Goal: Information Seeking & Learning: Learn about a topic

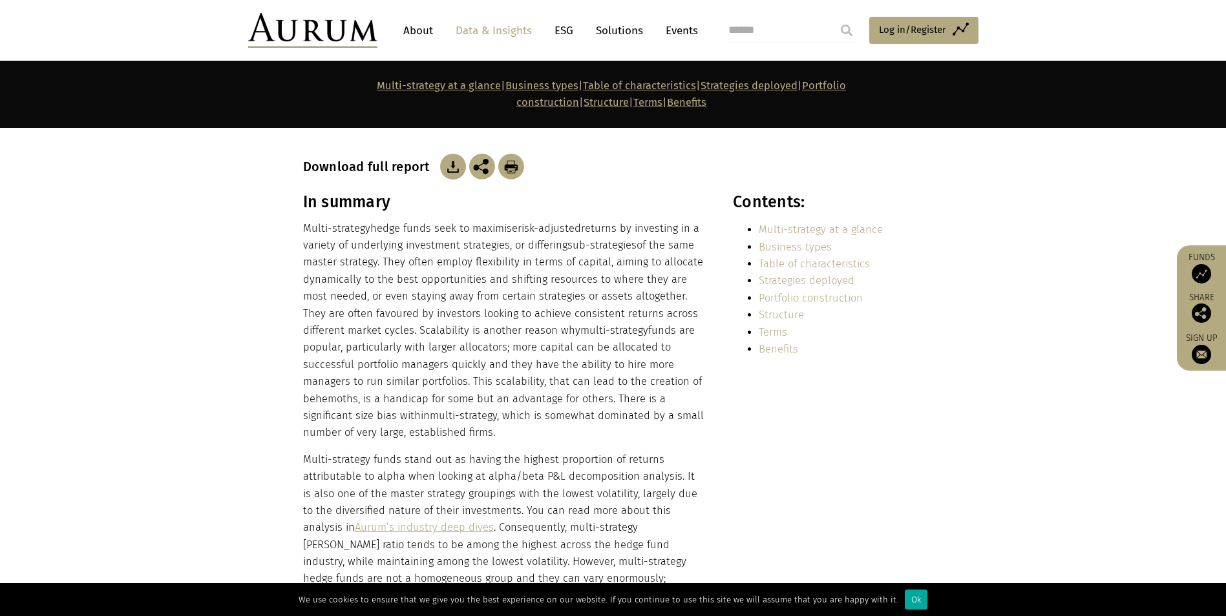
scroll to position [258, 0]
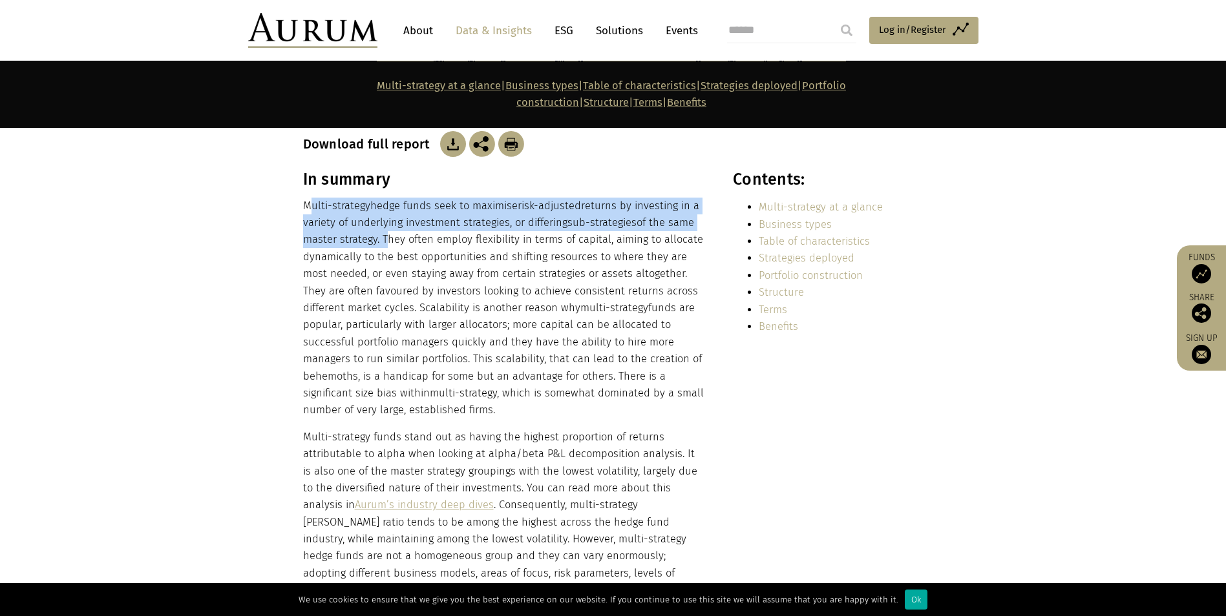
drag, startPoint x: 308, startPoint y: 180, endPoint x: 382, endPoint y: 217, distance: 83.2
click at [382, 217] on p "Multi-strategy hedge funds seek to maximise risk-adjusted returns by investing …" at bounding box center [504, 309] width 402 height 222
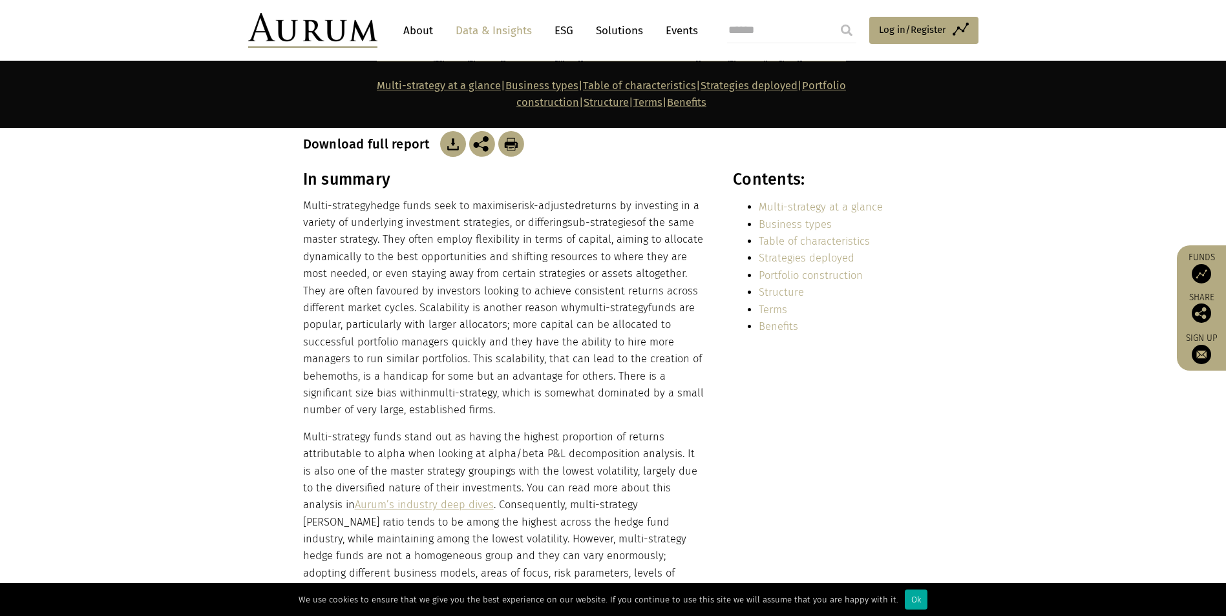
click at [586, 223] on p "Multi-strategy hedge funds seek to maximise risk-adjusted returns by investing …" at bounding box center [504, 309] width 402 height 222
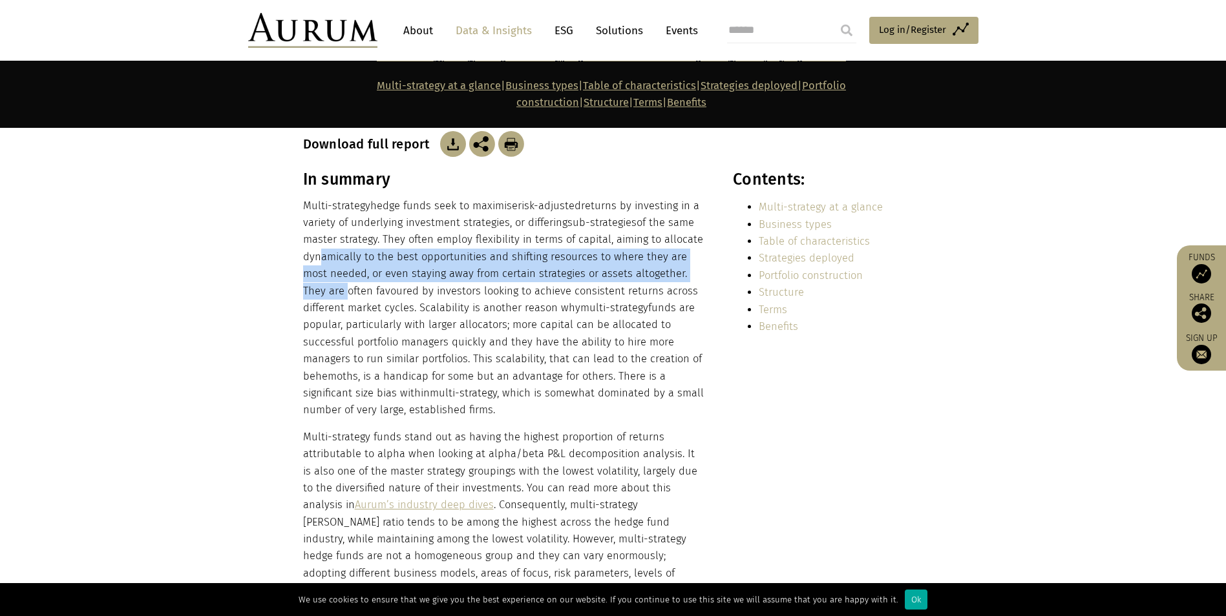
drag, startPoint x: 316, startPoint y: 238, endPoint x: 700, endPoint y: 247, distance: 384.5
click at [700, 247] on p "Multi-strategy hedge funds seek to maximise risk-adjusted returns by investing …" at bounding box center [504, 309] width 402 height 222
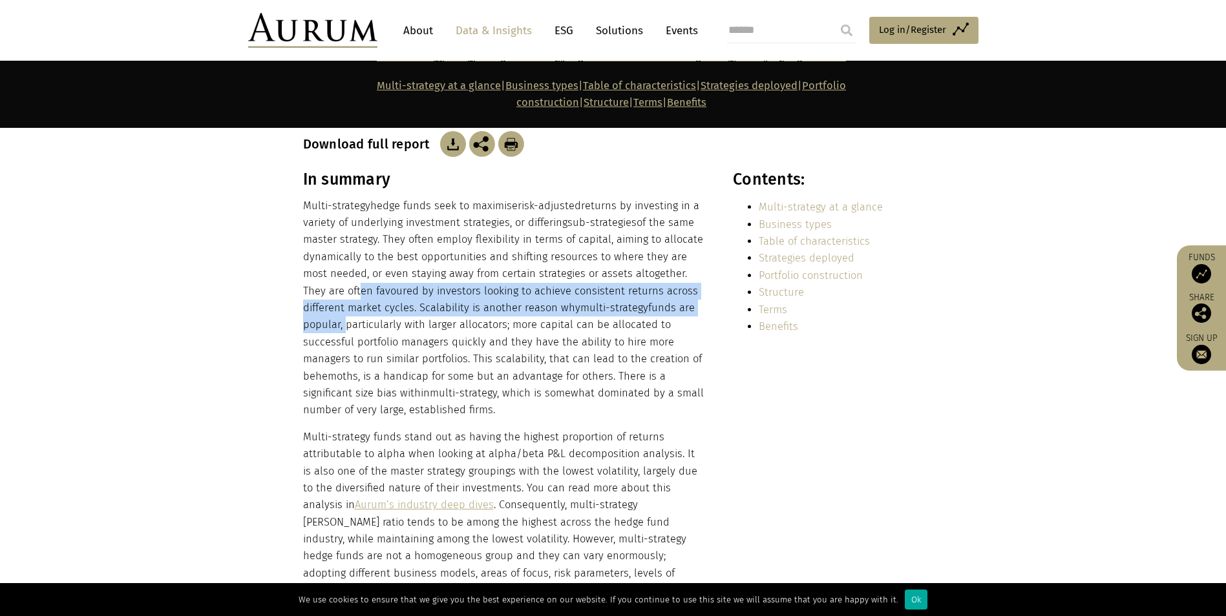
drag, startPoint x: 311, startPoint y: 267, endPoint x: 695, endPoint y: 277, distance: 384.5
click at [695, 277] on p "Multi-strategy hedge funds seek to maximise risk-adjusted returns by investing …" at bounding box center [504, 309] width 402 height 222
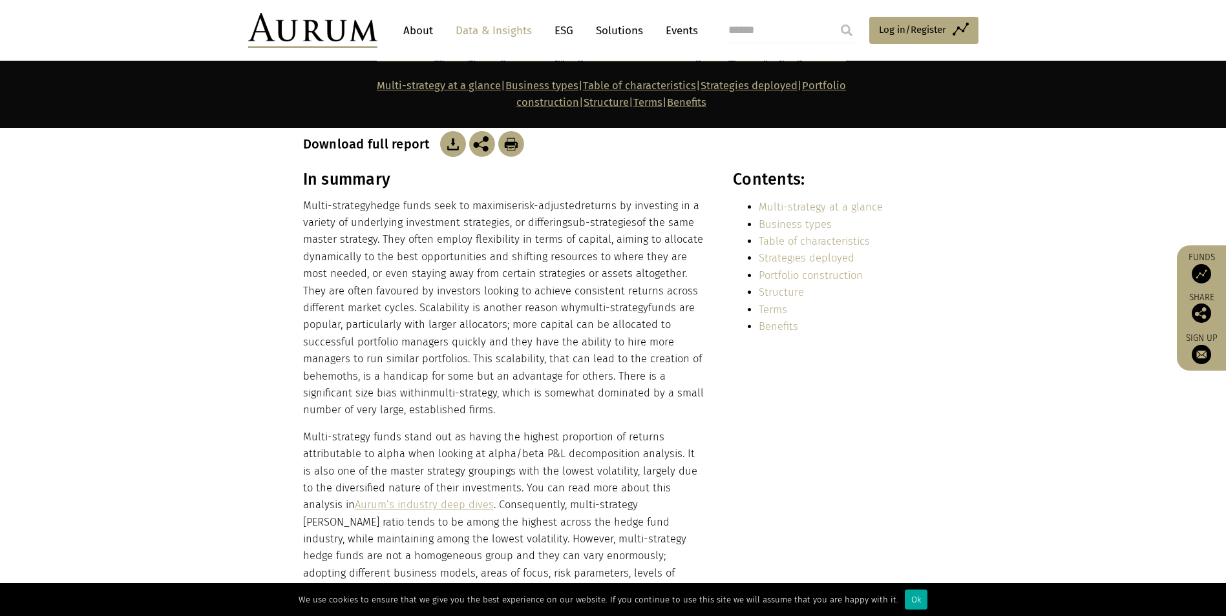
click at [465, 311] on p "Multi-strategy hedge funds seek to maximise risk-adjusted returns by investing …" at bounding box center [504, 309] width 402 height 222
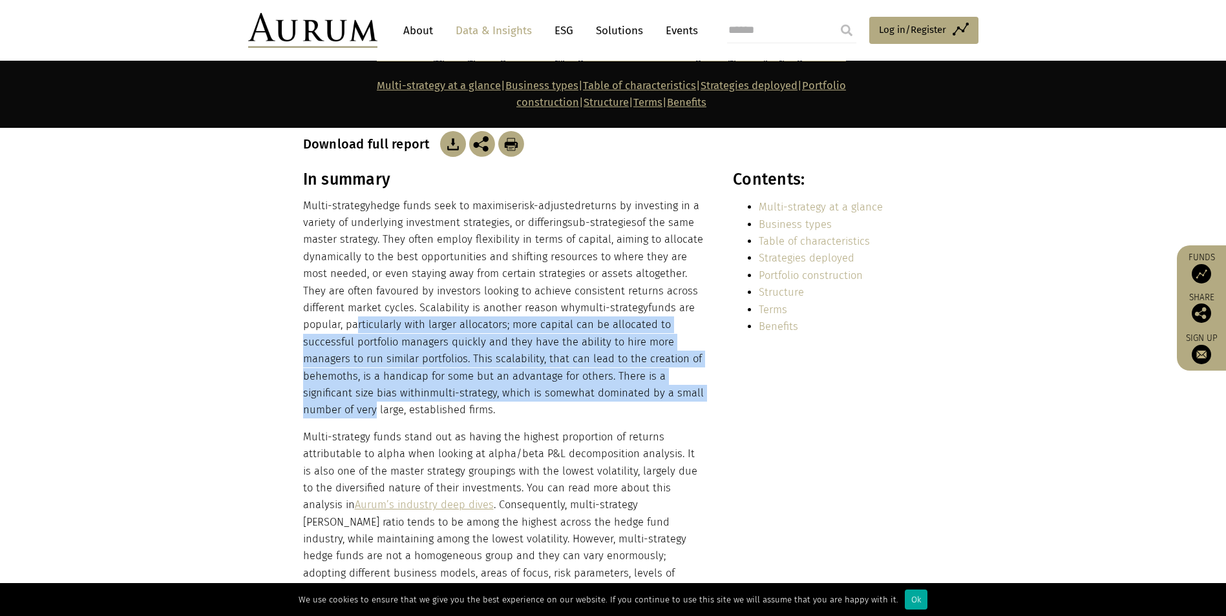
drag, startPoint x: 307, startPoint y: 298, endPoint x: 683, endPoint y: 374, distance: 383.5
click at [683, 374] on p "Multi-strategy hedge funds seek to maximise risk-adjusted returns by investing …" at bounding box center [504, 309] width 402 height 222
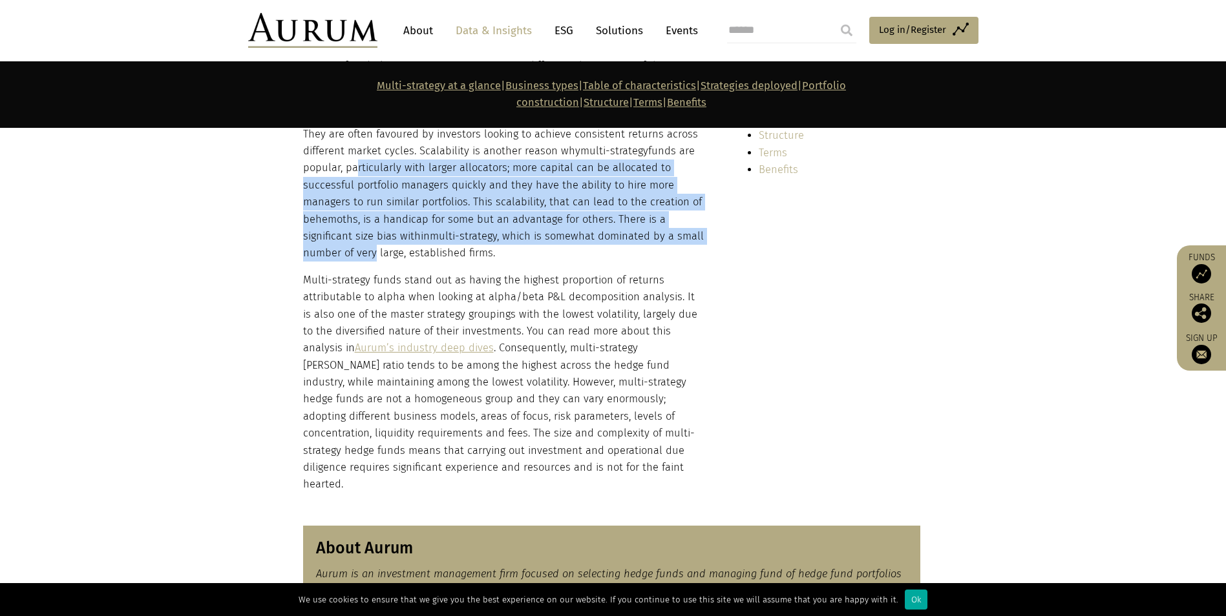
scroll to position [452, 0]
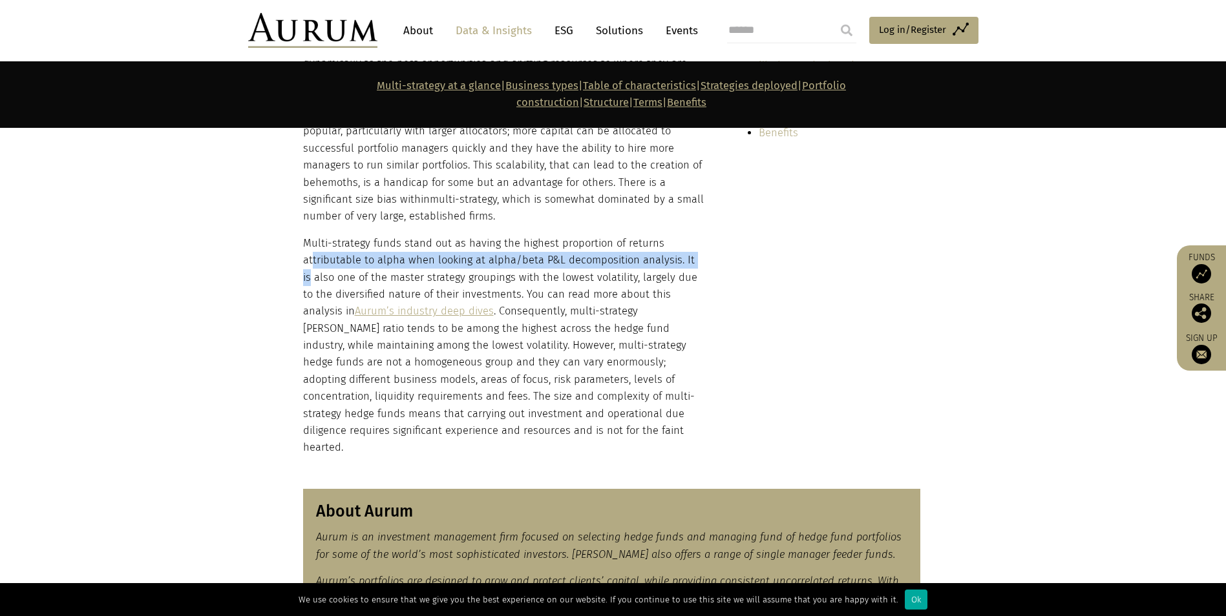
drag, startPoint x: 311, startPoint y: 236, endPoint x: 702, endPoint y: 244, distance: 390.9
click at [702, 244] on p "Multi-strategy funds stand out as having the highest proportion of returns attr…" at bounding box center [504, 346] width 402 height 222
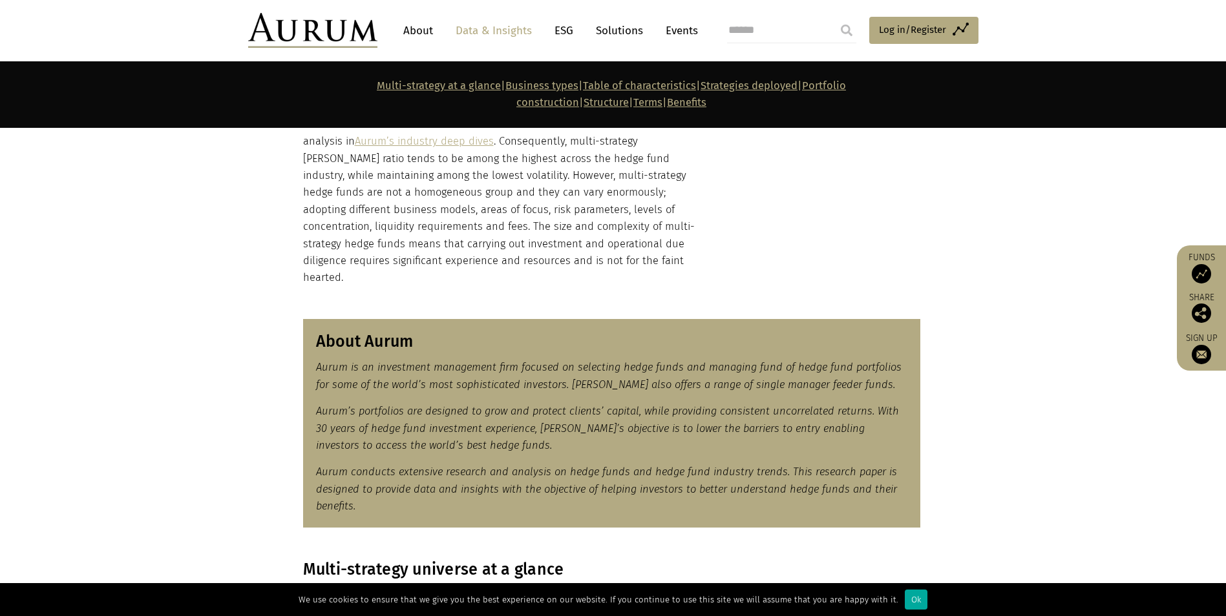
scroll to position [646, 0]
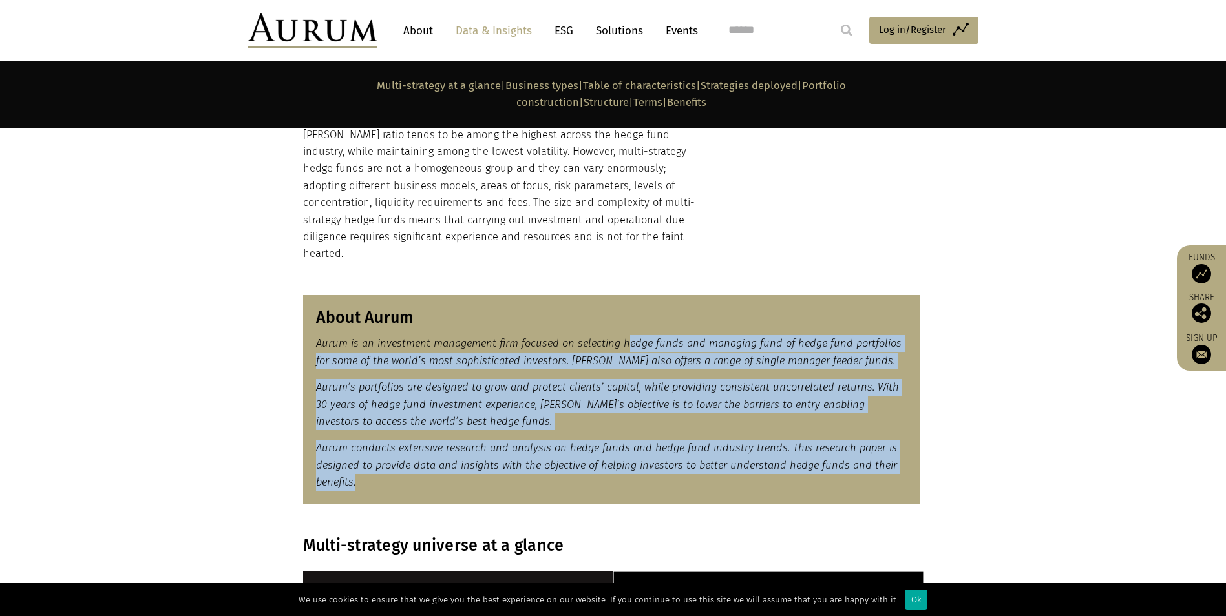
drag, startPoint x: 624, startPoint y: 301, endPoint x: 879, endPoint y: 446, distance: 293.1
click at [879, 446] on div "About Aurum Aurum is an investment management firm focused on selecting hedge f…" at bounding box center [611, 399] width 617 height 209
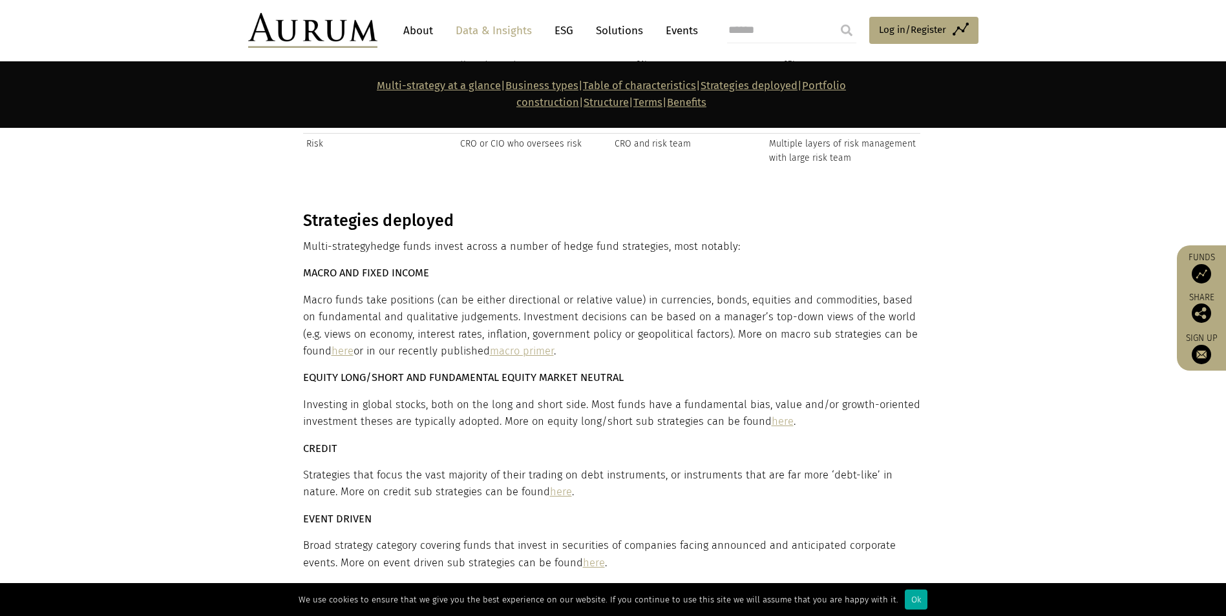
scroll to position [3553, 0]
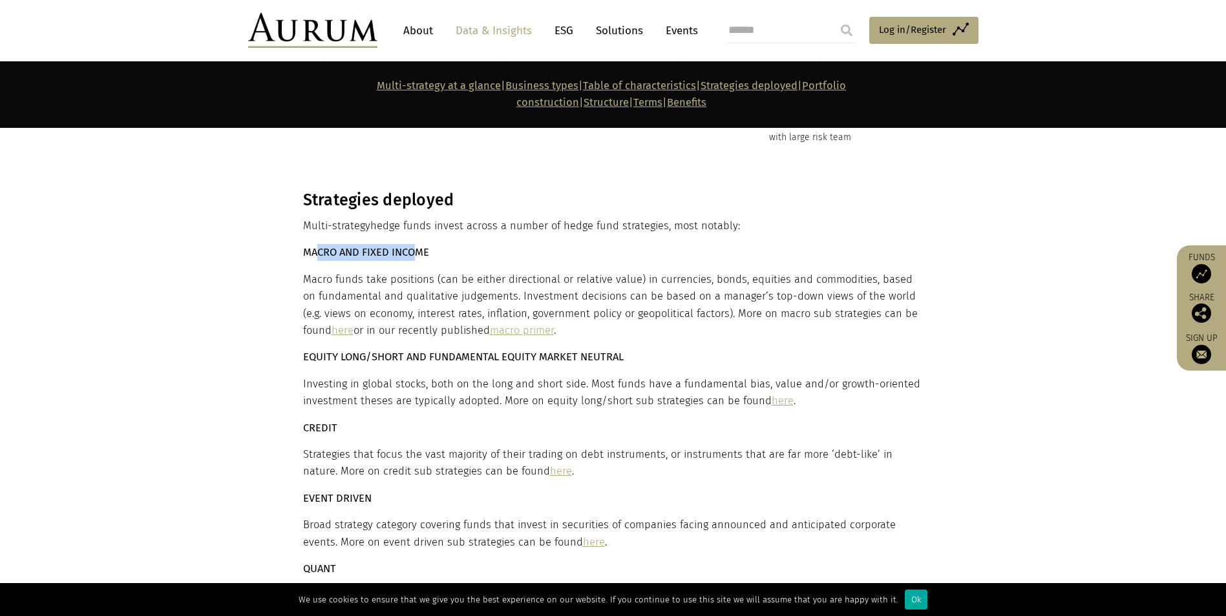
drag, startPoint x: 315, startPoint y: 194, endPoint x: 412, endPoint y: 194, distance: 97.6
click at [412, 246] on strong "MACRO AND FIXED INCOME" at bounding box center [366, 252] width 126 height 12
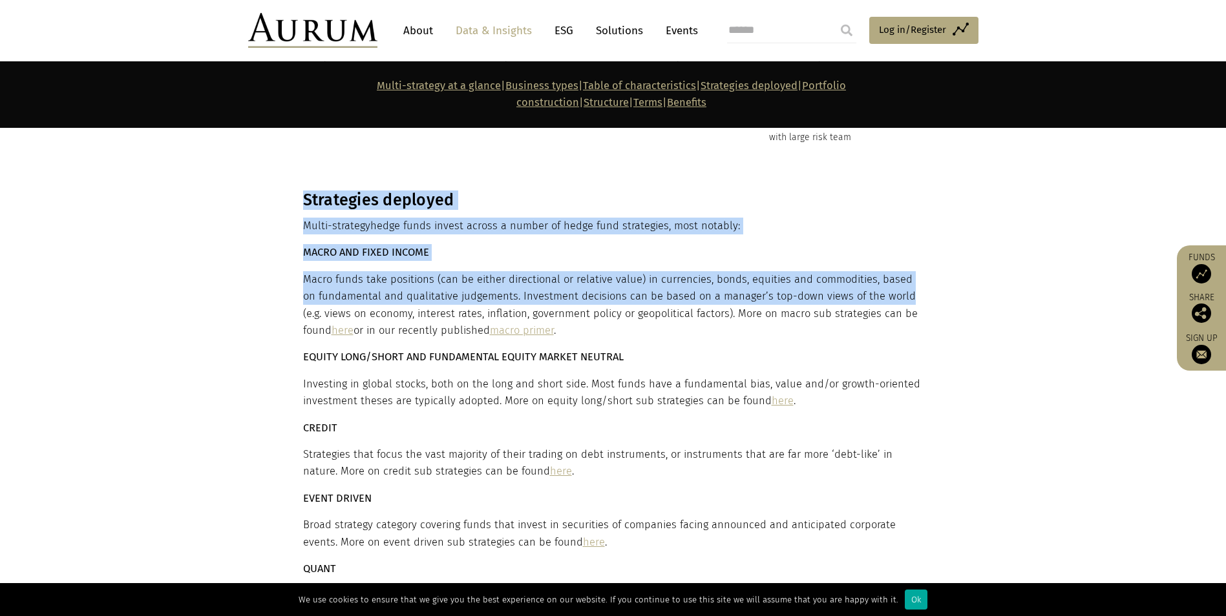
drag, startPoint x: 300, startPoint y: 236, endPoint x: 882, endPoint y: 244, distance: 582.1
click at [882, 244] on div "Strategies deployed Multi-strategy hedge funds invest across a number of hedge …" at bounding box center [613, 538] width 646 height 694
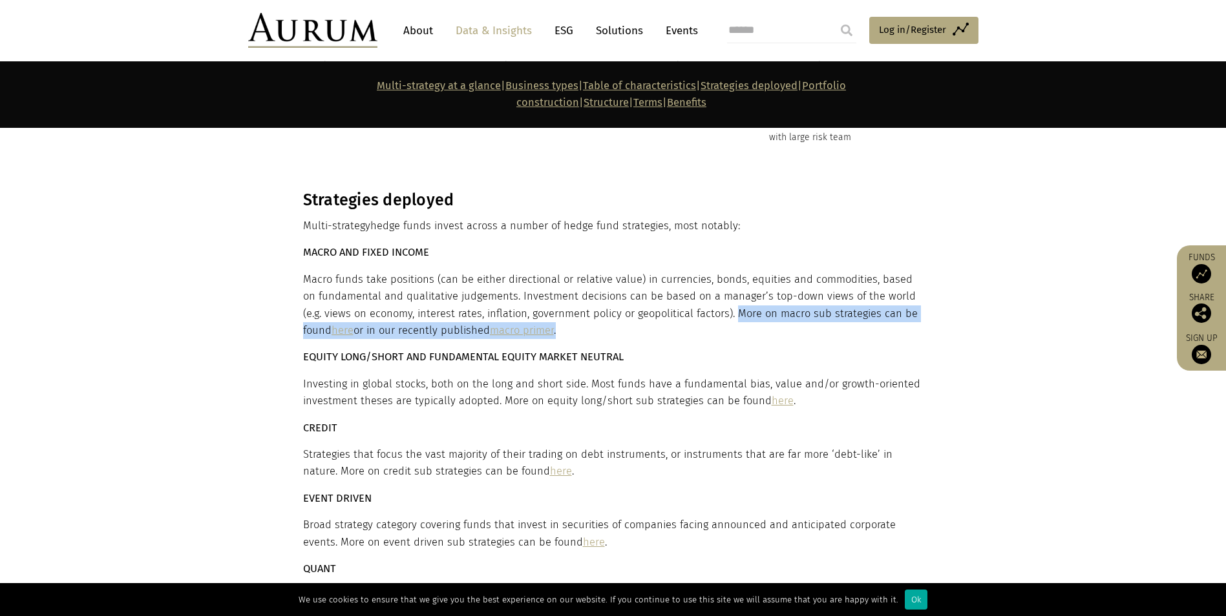
drag, startPoint x: 712, startPoint y: 253, endPoint x: 910, endPoint y: 268, distance: 198.3
click at [910, 271] on p "Macro funds take positions (can be either directional or relative value) in cur…" at bounding box center [611, 305] width 617 height 68
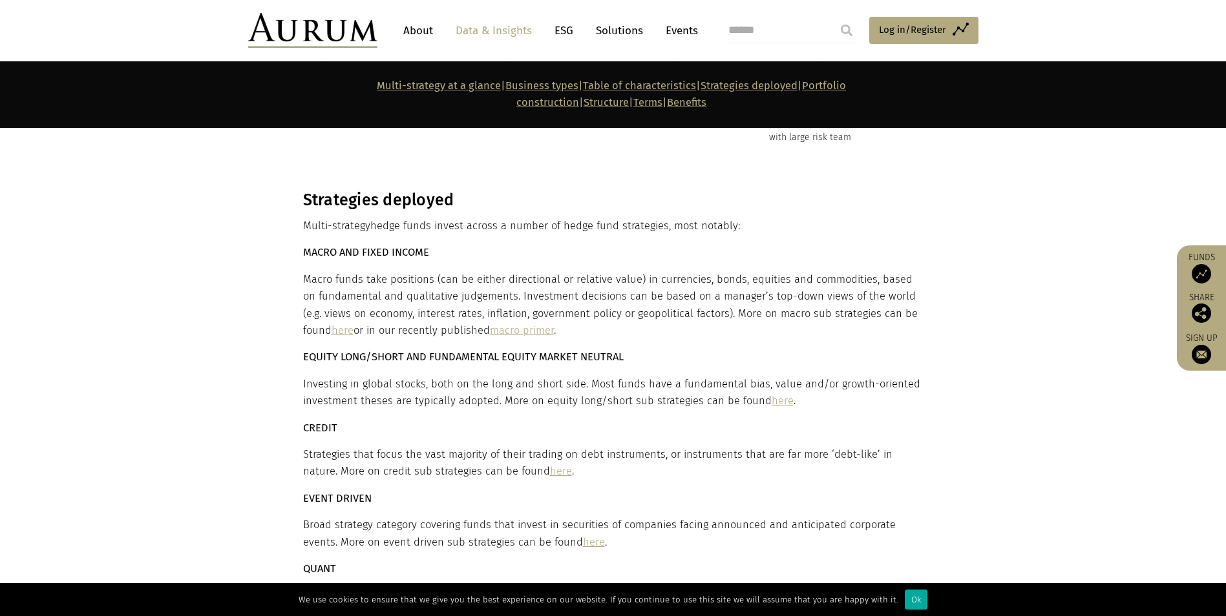
click at [325, 376] on p "Investing in global stocks, both on the long and short side. Most funds have a …" at bounding box center [611, 393] width 617 height 34
drag, startPoint x: 309, startPoint y: 324, endPoint x: 575, endPoint y: 328, distance: 266.2
click at [575, 376] on p "Investing in global stocks, both on the long and short side. Most funds have a …" at bounding box center [611, 393] width 617 height 34
click at [364, 376] on p "Investing in global stocks, both on the long and short side. Most funds have a …" at bounding box center [611, 393] width 617 height 34
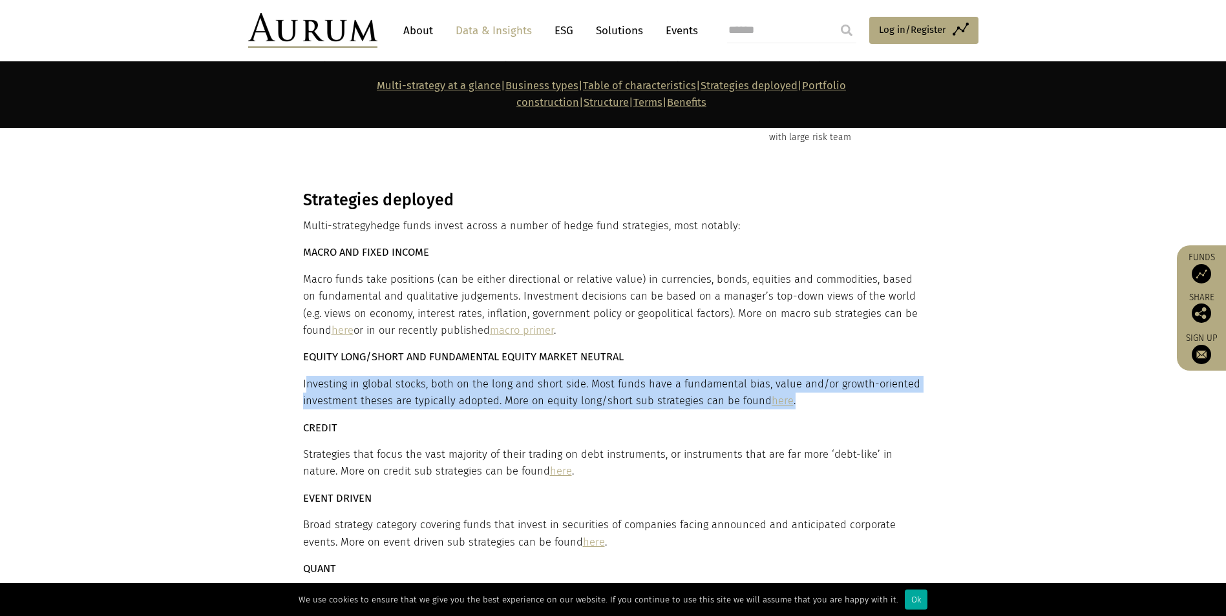
drag, startPoint x: 304, startPoint y: 323, endPoint x: 789, endPoint y: 340, distance: 484.8
click at [789, 376] on p "Investing in global stocks, both on the long and short side. Most funds have a …" at bounding box center [611, 393] width 617 height 34
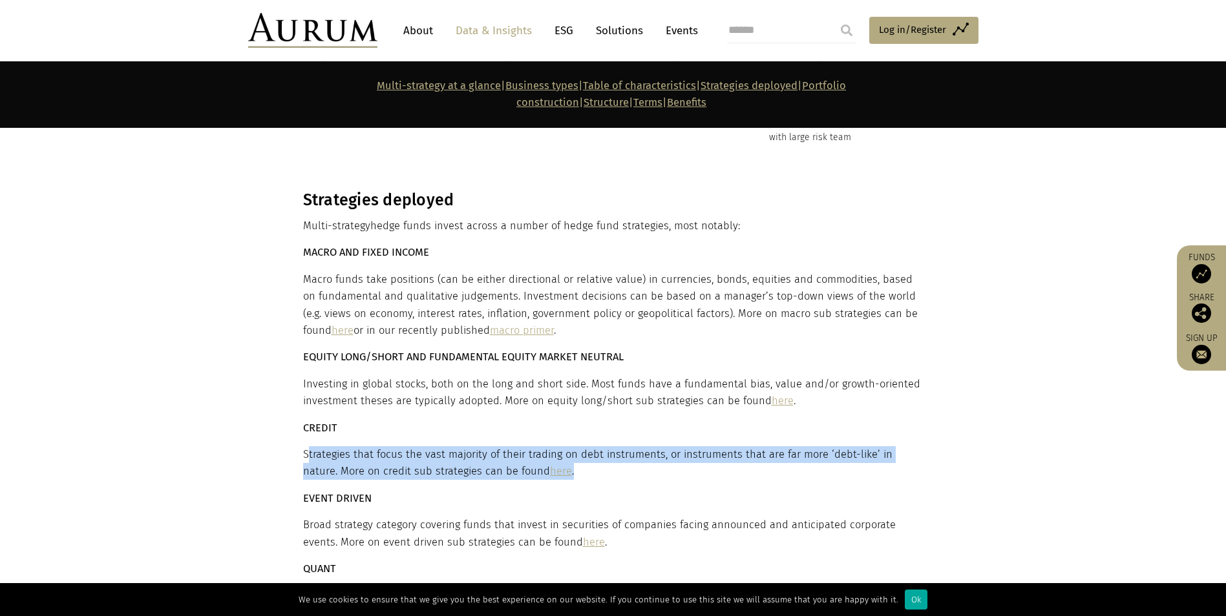
drag, startPoint x: 306, startPoint y: 395, endPoint x: 910, endPoint y: 419, distance: 604.5
click at [910, 446] on p "Strategies that focus the vast majority of their trading on debt instruments, o…" at bounding box center [611, 463] width 617 height 34
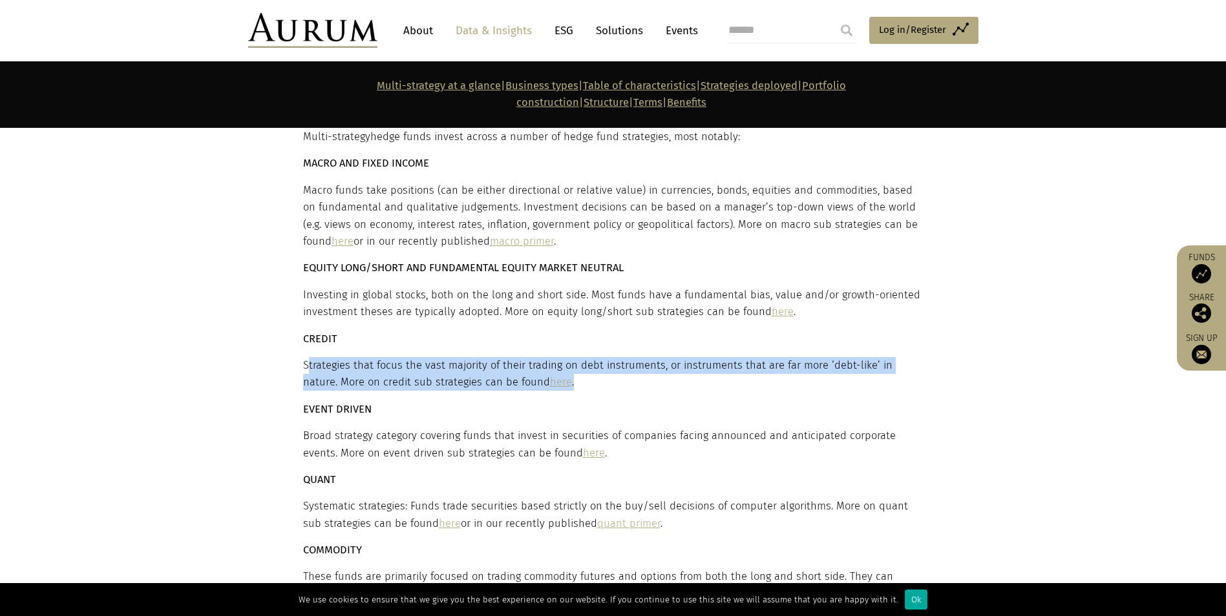
scroll to position [3682, 0]
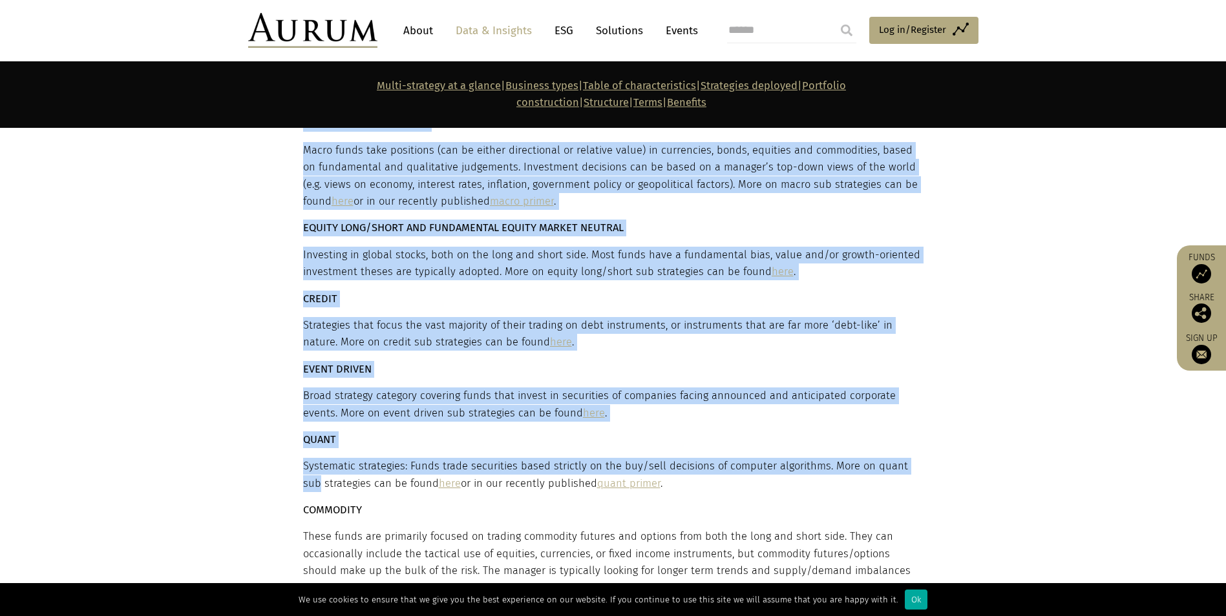
drag, startPoint x: 300, startPoint y: 406, endPoint x: 919, endPoint y: 403, distance: 618.3
click at [919, 403] on div "Strategies deployed Multi-strategy hedge funds invest across a number of hedge …" at bounding box center [613, 408] width 646 height 694
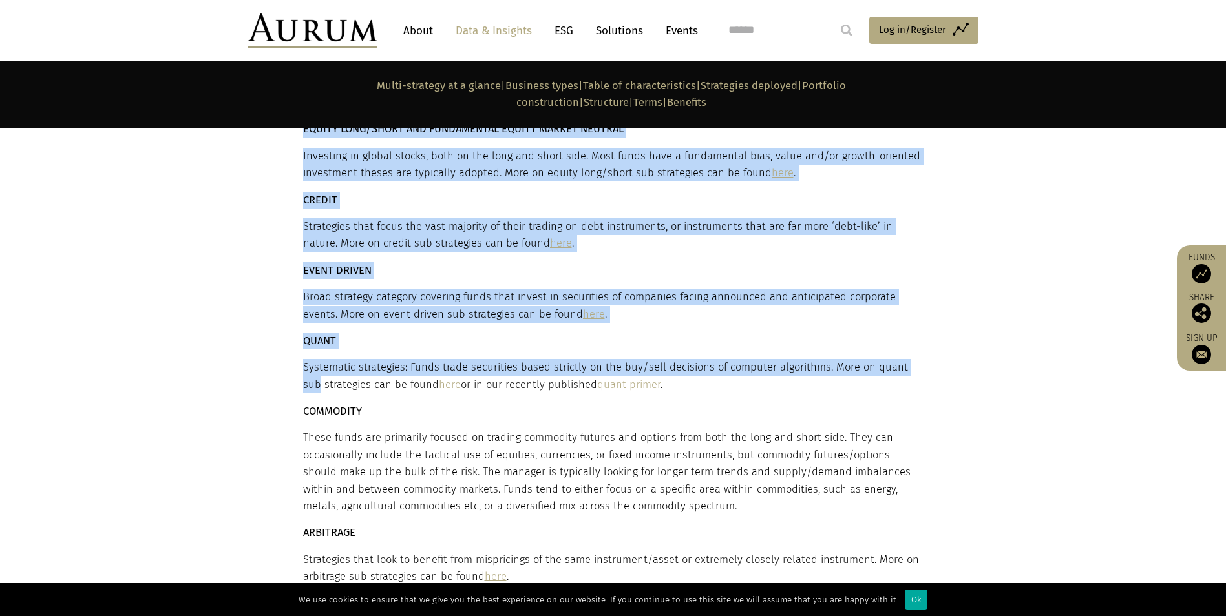
scroll to position [3812, 0]
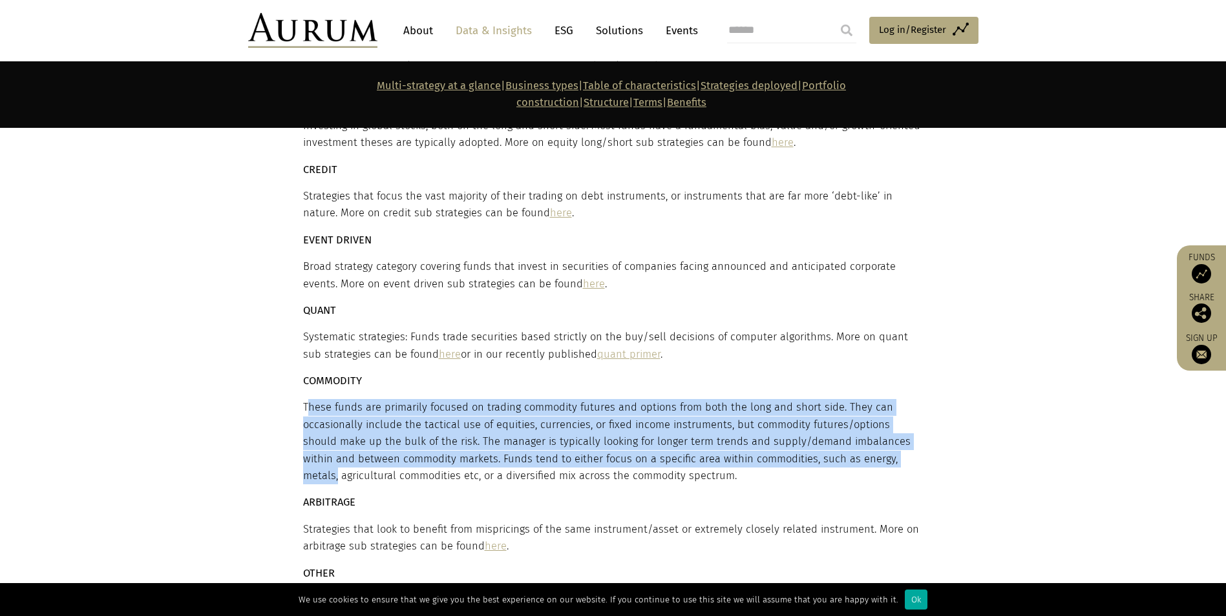
drag, startPoint x: 306, startPoint y: 348, endPoint x: 917, endPoint y: 402, distance: 613.6
click at [917, 402] on p "These funds are primarily focused on trading commodity futures and options from…" at bounding box center [611, 441] width 617 height 85
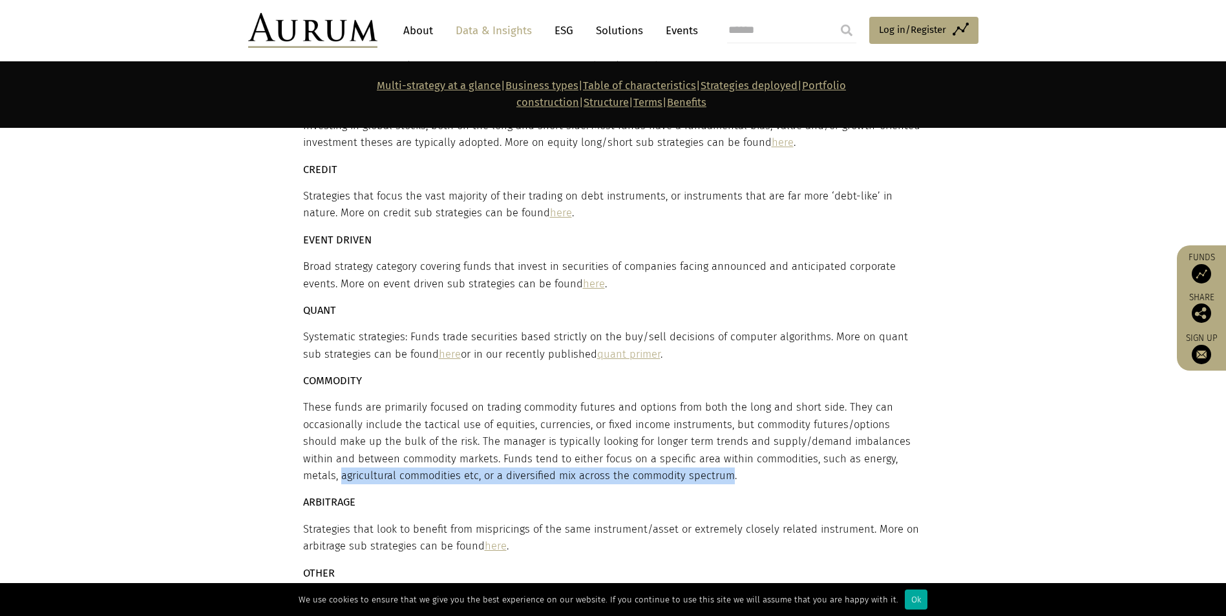
drag, startPoint x: 304, startPoint y: 418, endPoint x: 687, endPoint y: 423, distance: 383.8
click at [687, 423] on p "These funds are primarily focused on trading commodity futures and options from…" at bounding box center [611, 441] width 617 height 85
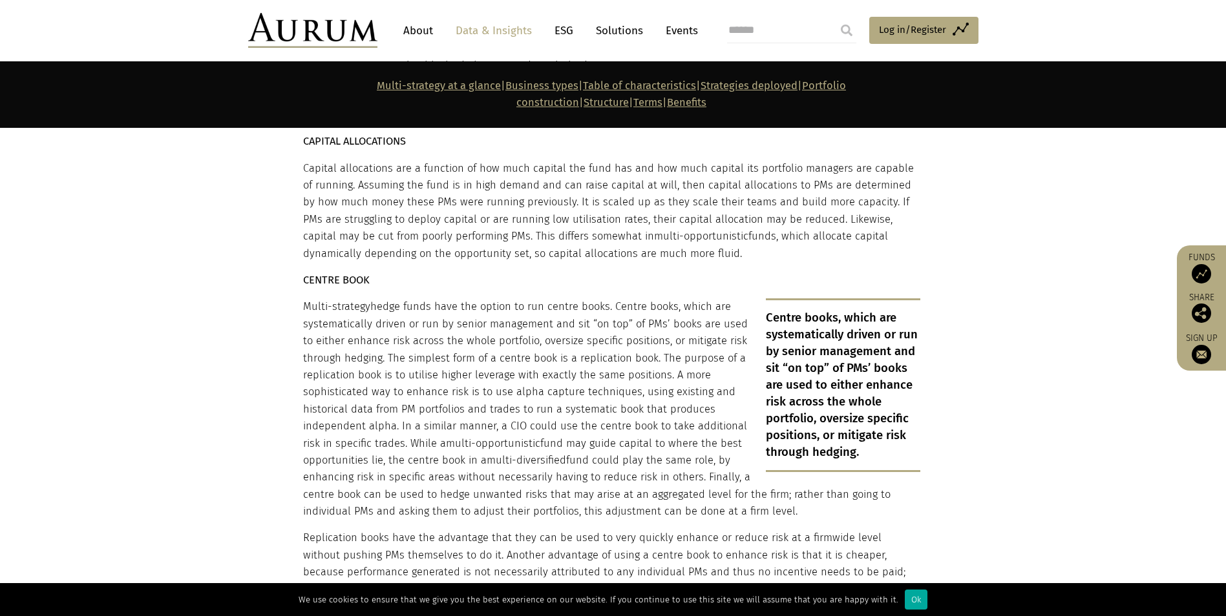
scroll to position [4393, 0]
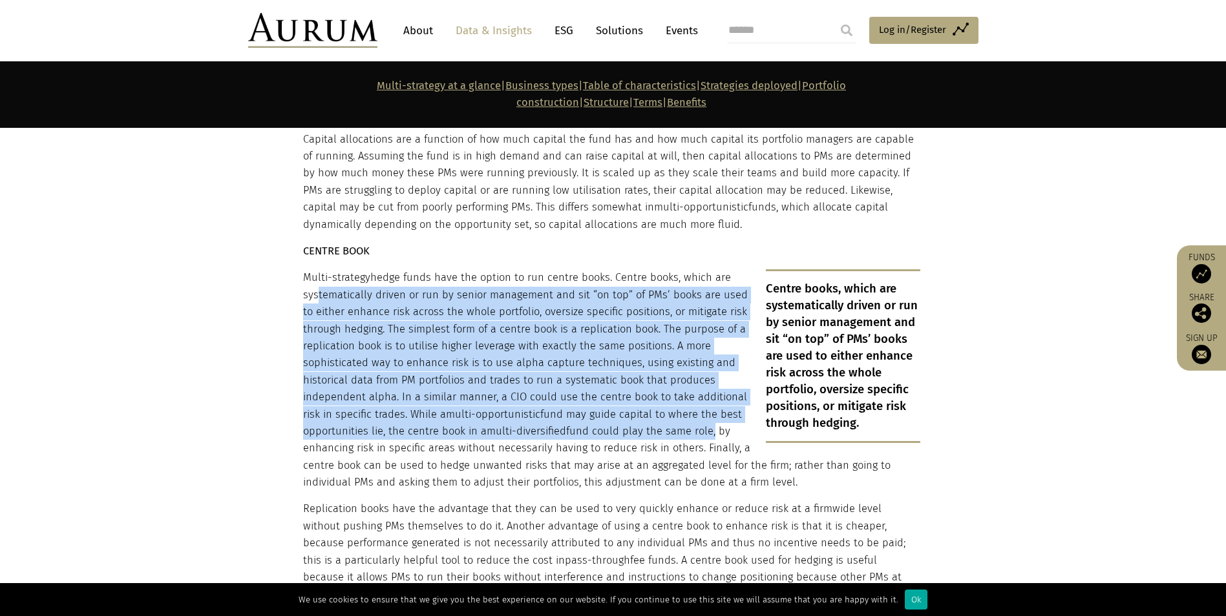
drag, startPoint x: 313, startPoint y: 235, endPoint x: 707, endPoint y: 373, distance: 417.2
click at [707, 373] on p "Multi-strategy hedge funds have the option to run centre books. Centre books, w…" at bounding box center [611, 380] width 617 height 222
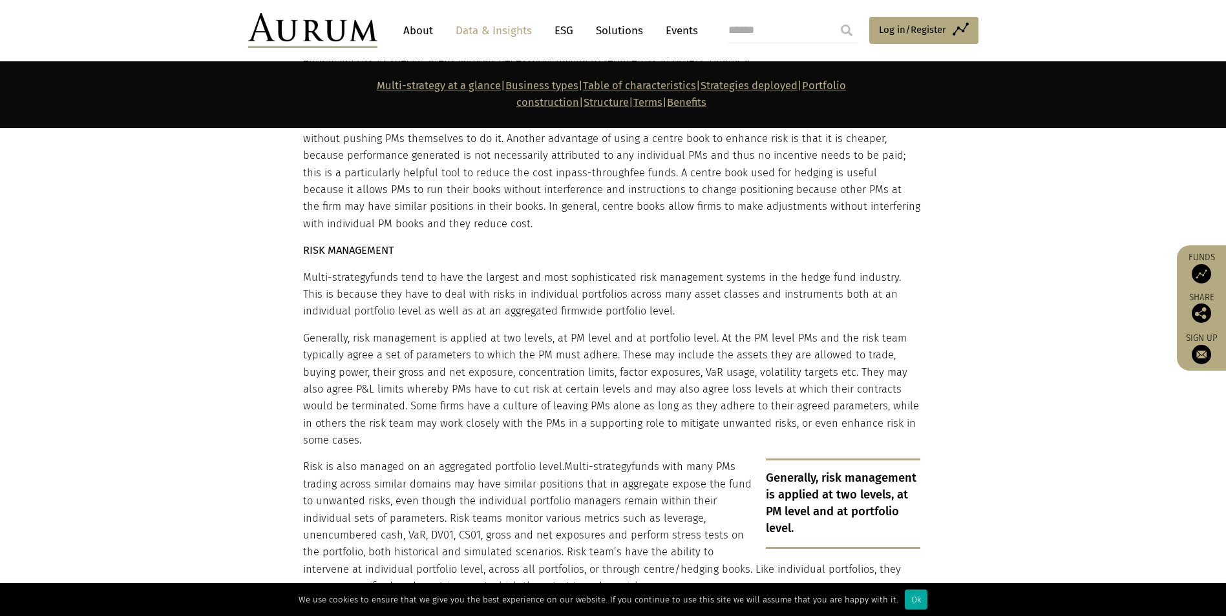
scroll to position [4845, 0]
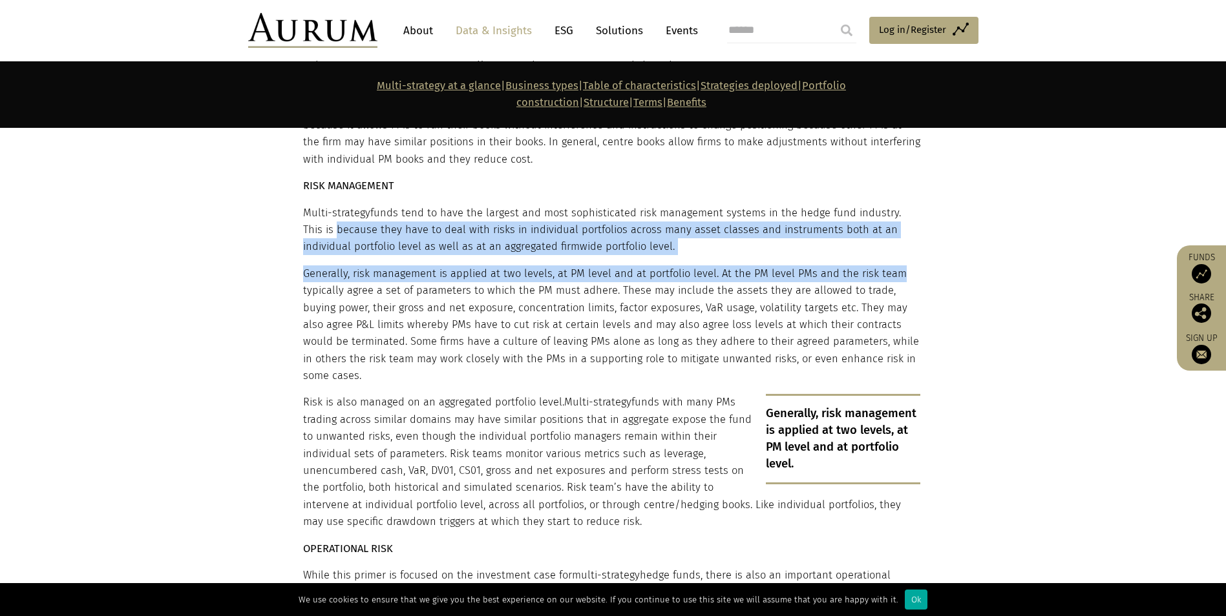
drag, startPoint x: 309, startPoint y: 174, endPoint x: 908, endPoint y: 220, distance: 600.6
click at [908, 220] on div "Portfolio construction CAPITAL ALLOCATIONS Capital allocations are a function o…" at bounding box center [611, 184] width 617 height 1118
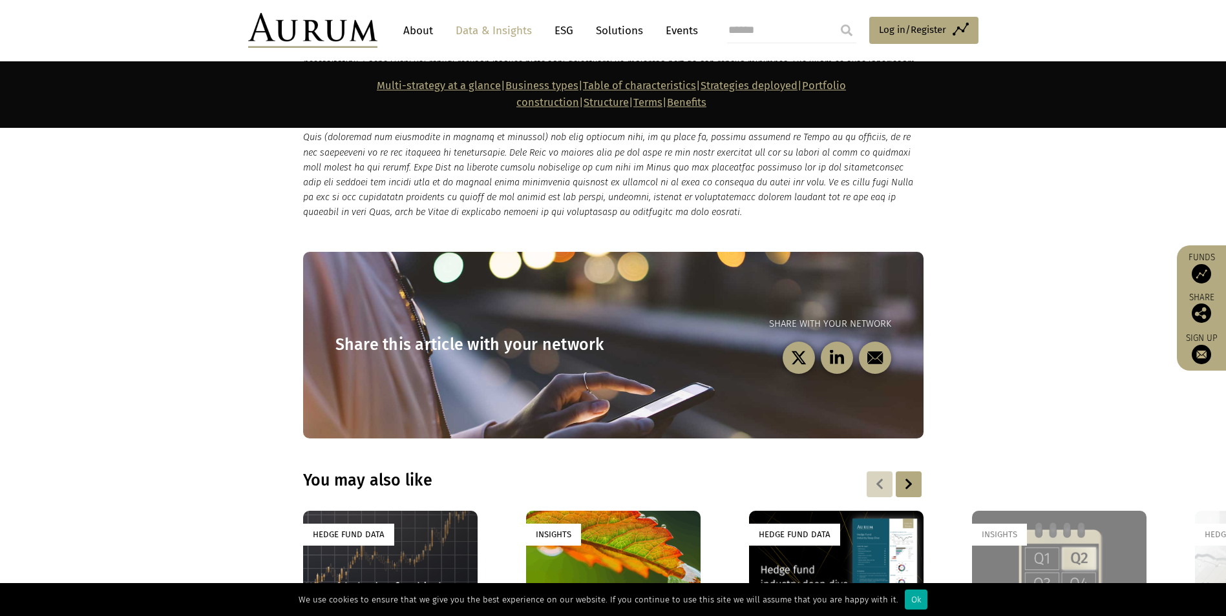
scroll to position [9820, 0]
